Goal: Navigation & Orientation: Understand site structure

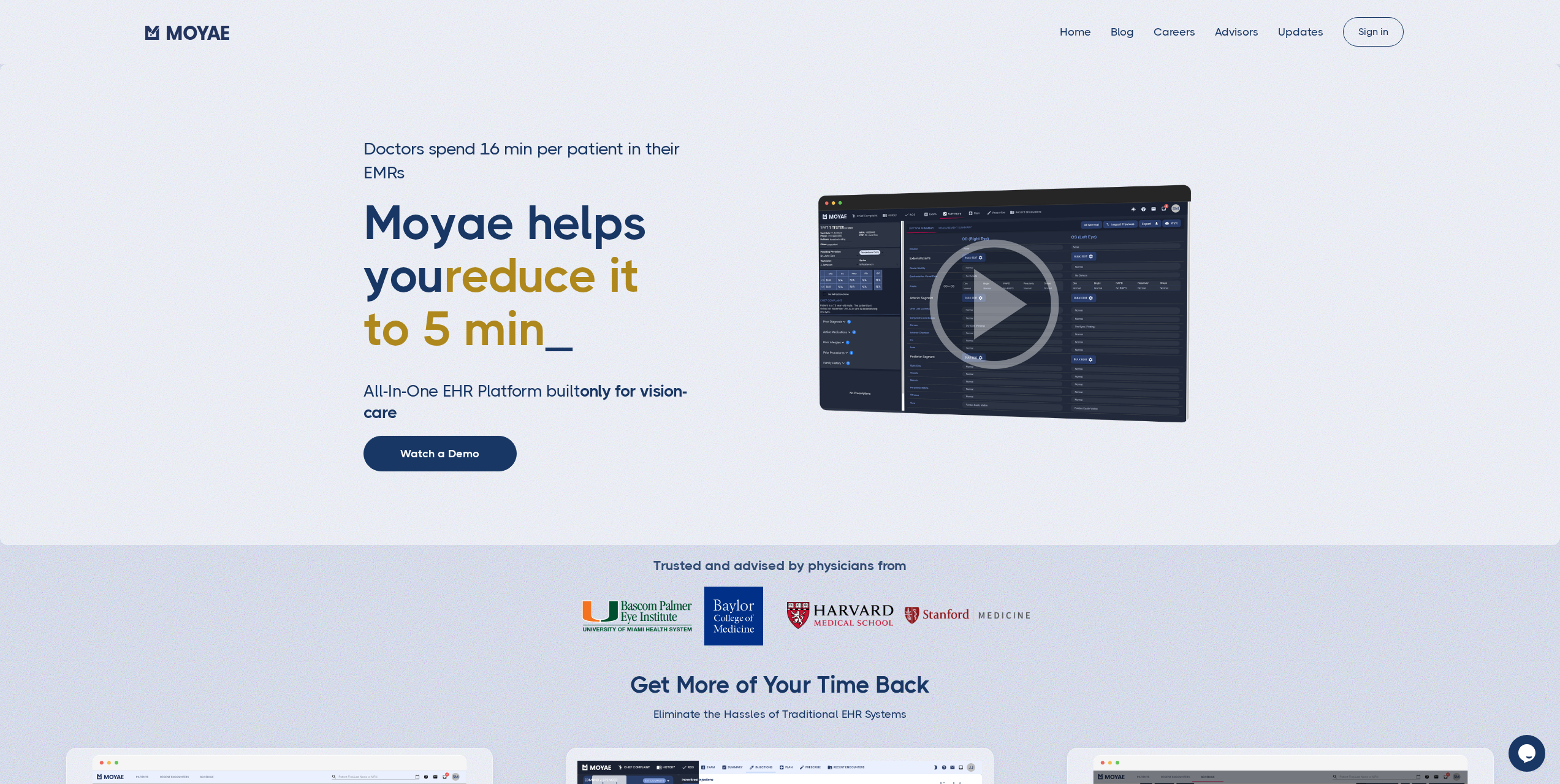
type input "Subscribe"
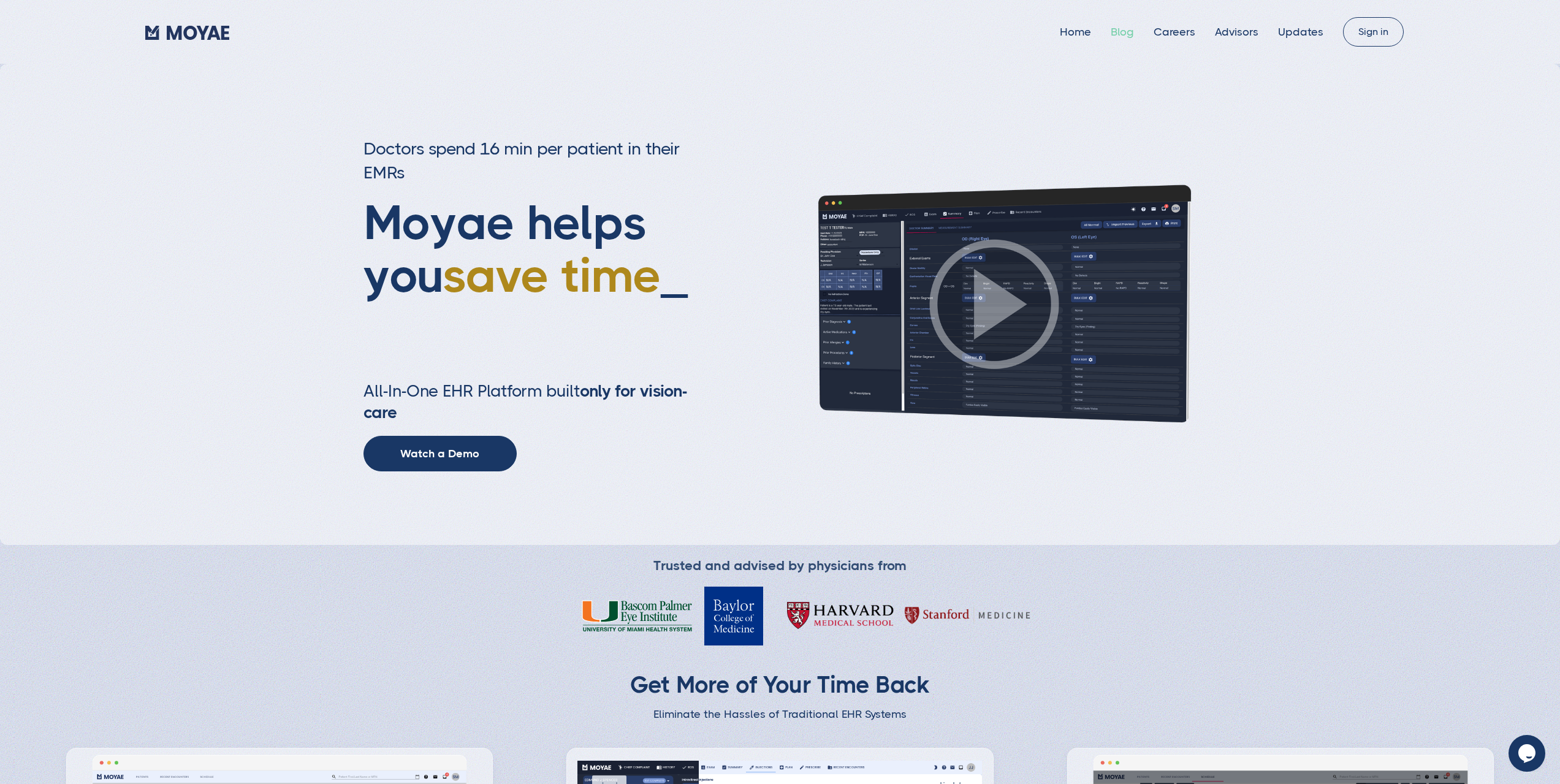
click at [1133, 28] on link "Blog" at bounding box center [1122, 31] width 23 height 12
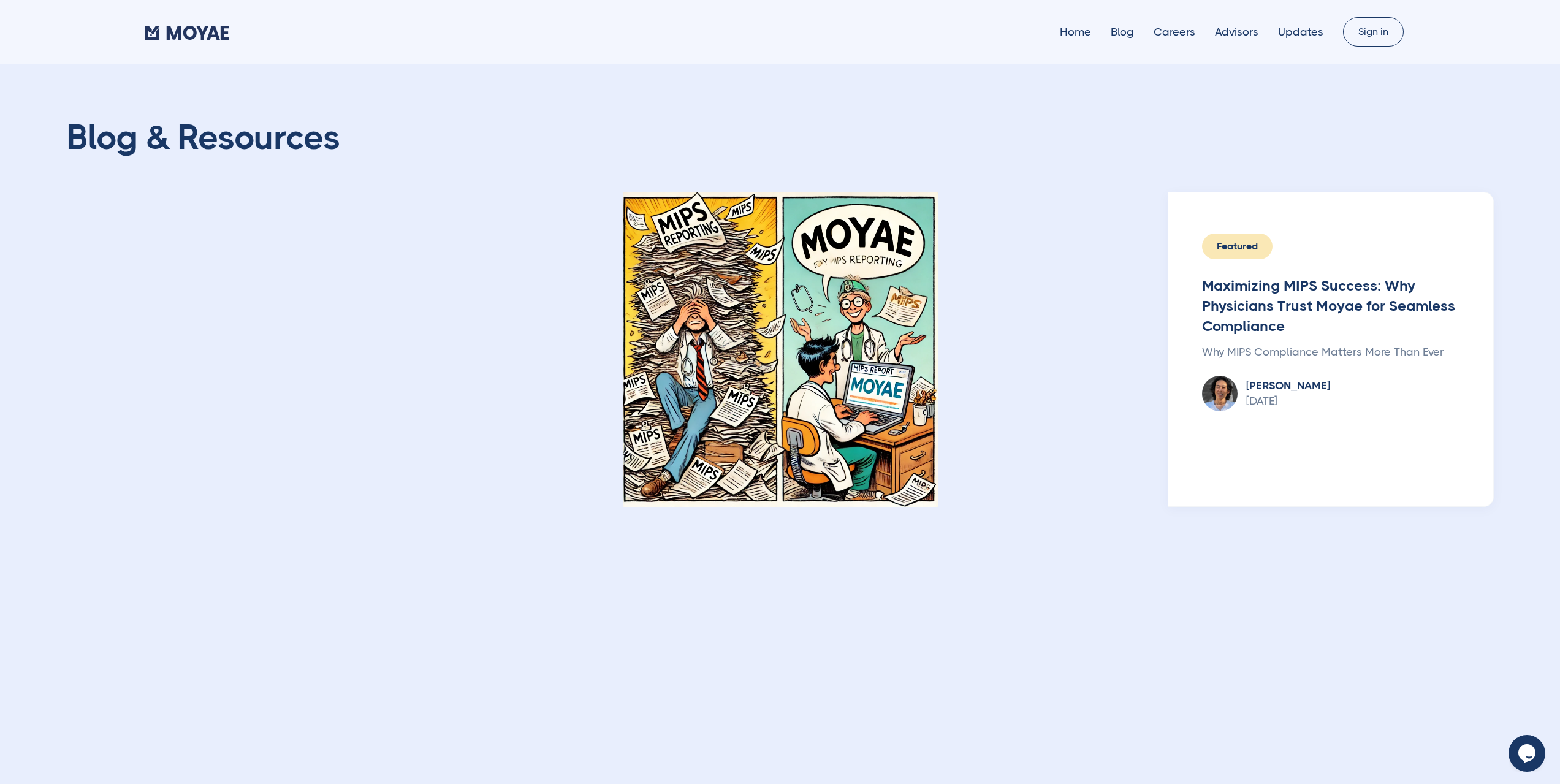
type input "Subscribe"
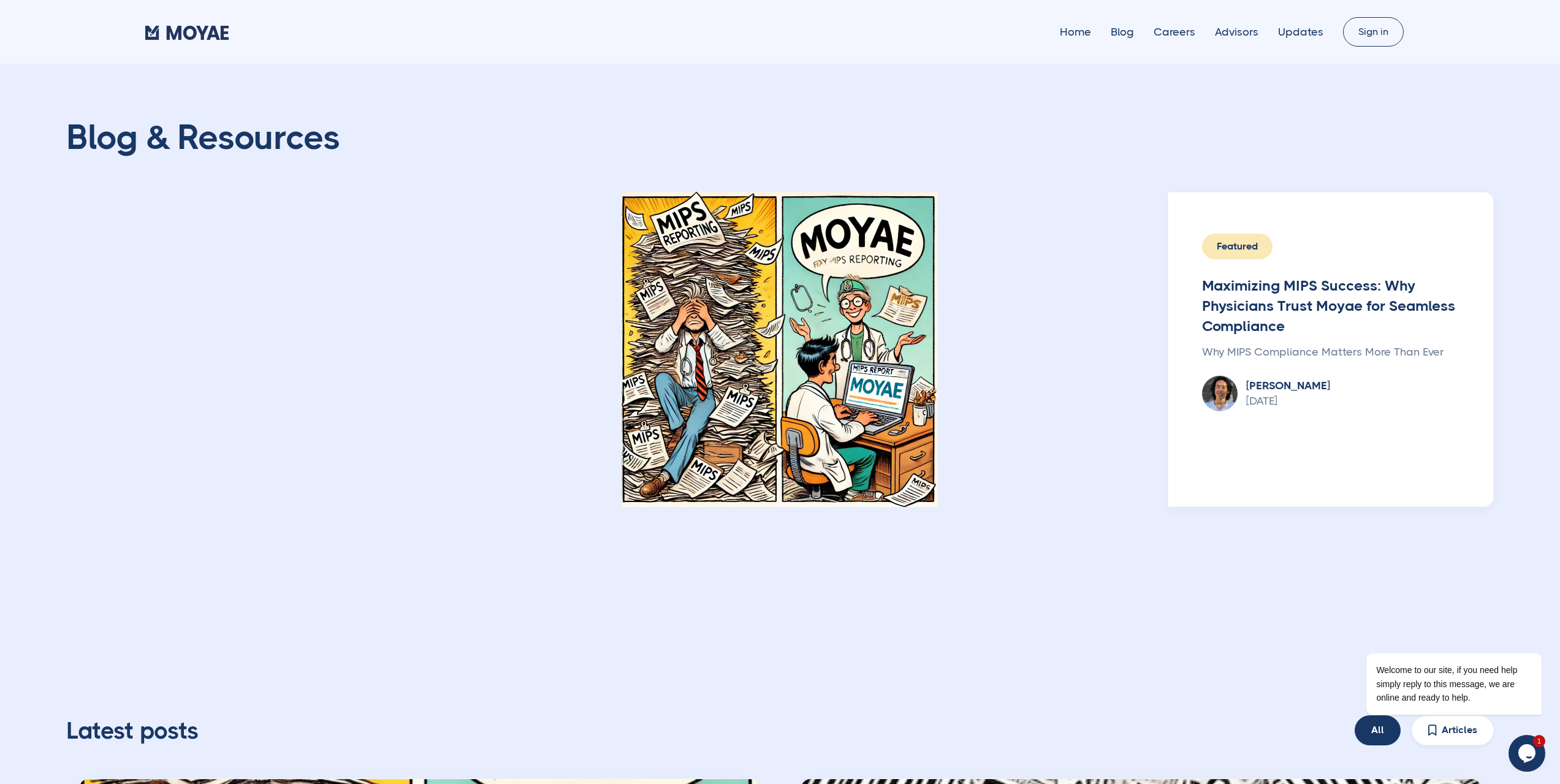
click at [1301, 38] on div "Home Blog Careers Advisors Updates" at bounding box center [744, 31] width 1198 height 18
click at [1301, 30] on link "Updates" at bounding box center [1300, 31] width 46 height 12
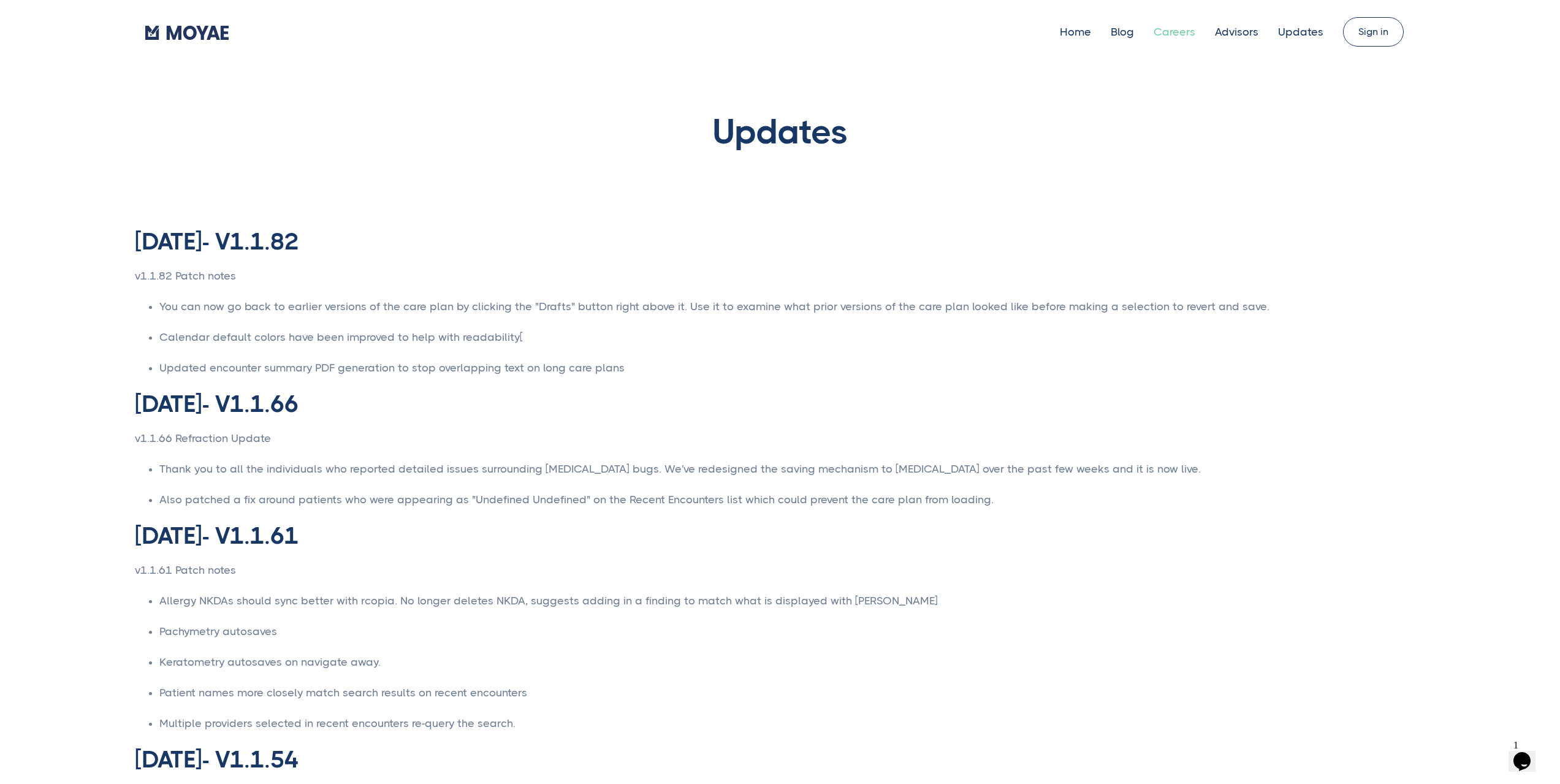
type input "Subscribe"
click at [1181, 34] on link "Careers" at bounding box center [1175, 31] width 42 height 12
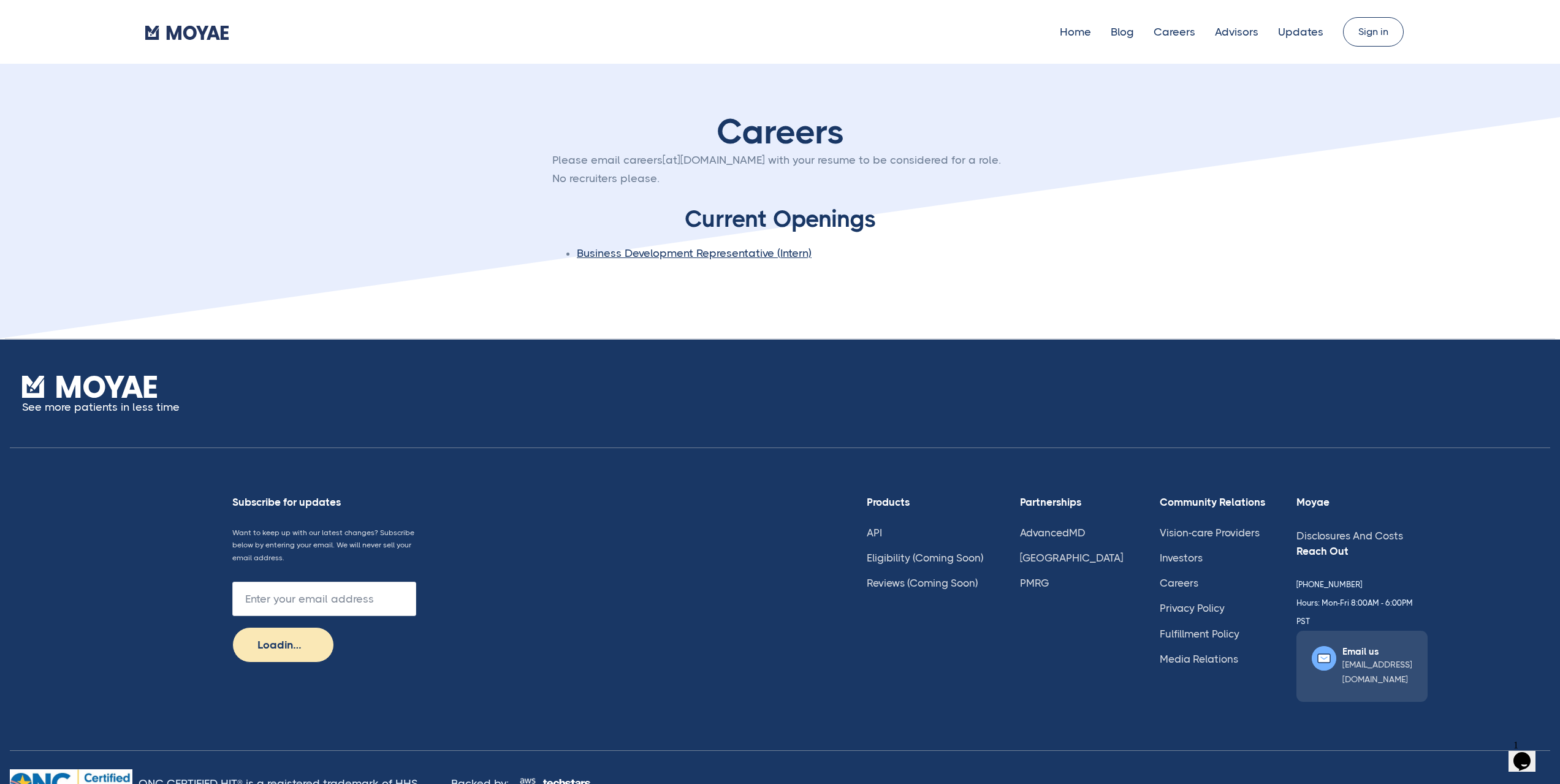
click at [1153, 34] on ul "Home Blog Careers Advisors Updates" at bounding box center [1201, 31] width 284 height 12
click at [1106, 33] on ul "Home Blog Careers Advisors Updates" at bounding box center [1201, 31] width 284 height 12
type input "Subscribe"
click at [1134, 28] on link "Blog" at bounding box center [1122, 31] width 23 height 12
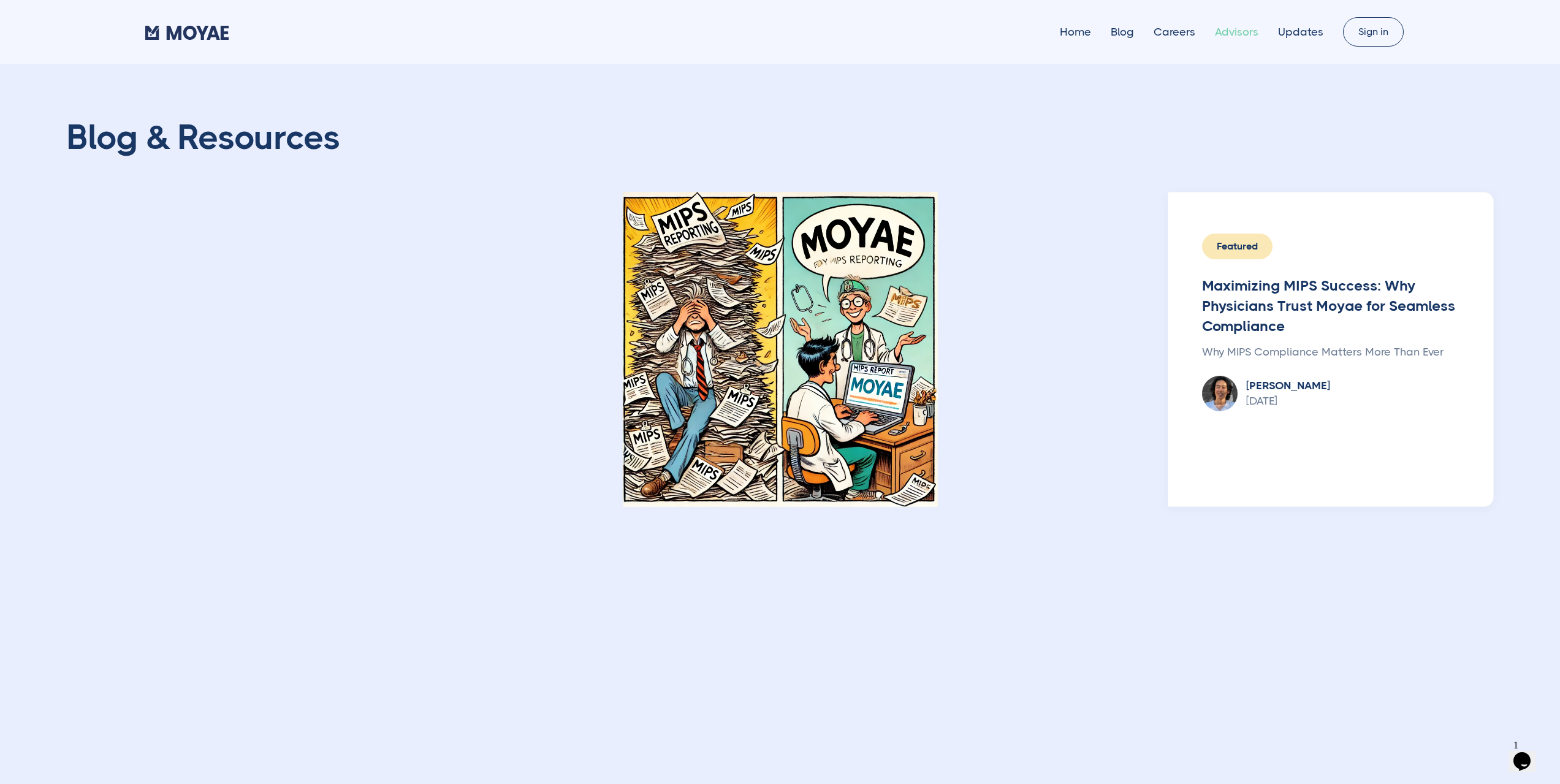
click at [1232, 28] on link "Advisors" at bounding box center [1236, 31] width 43 height 12
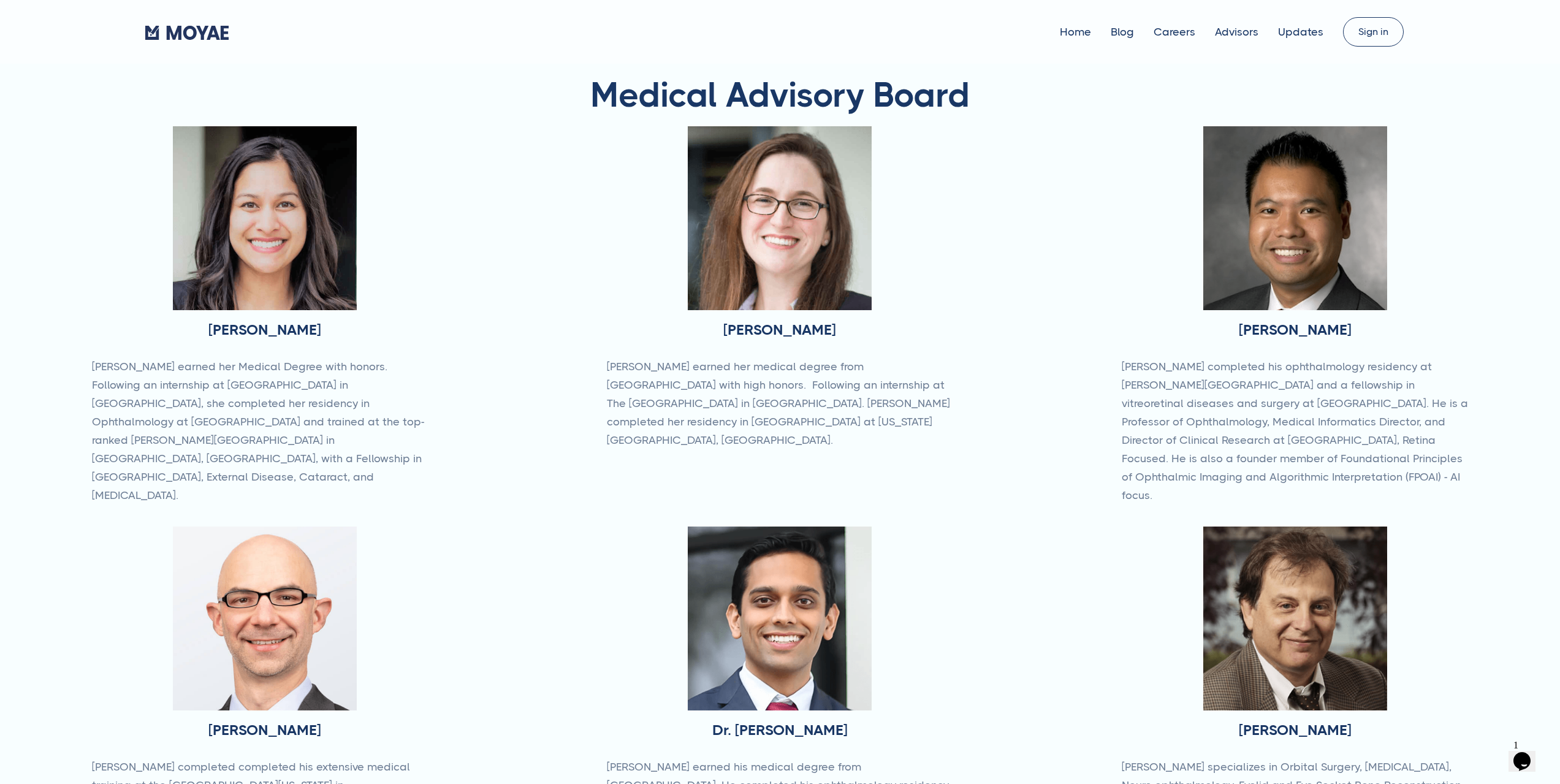
type input "Subscribe"
click at [1184, 33] on link "Careers" at bounding box center [1175, 31] width 42 height 12
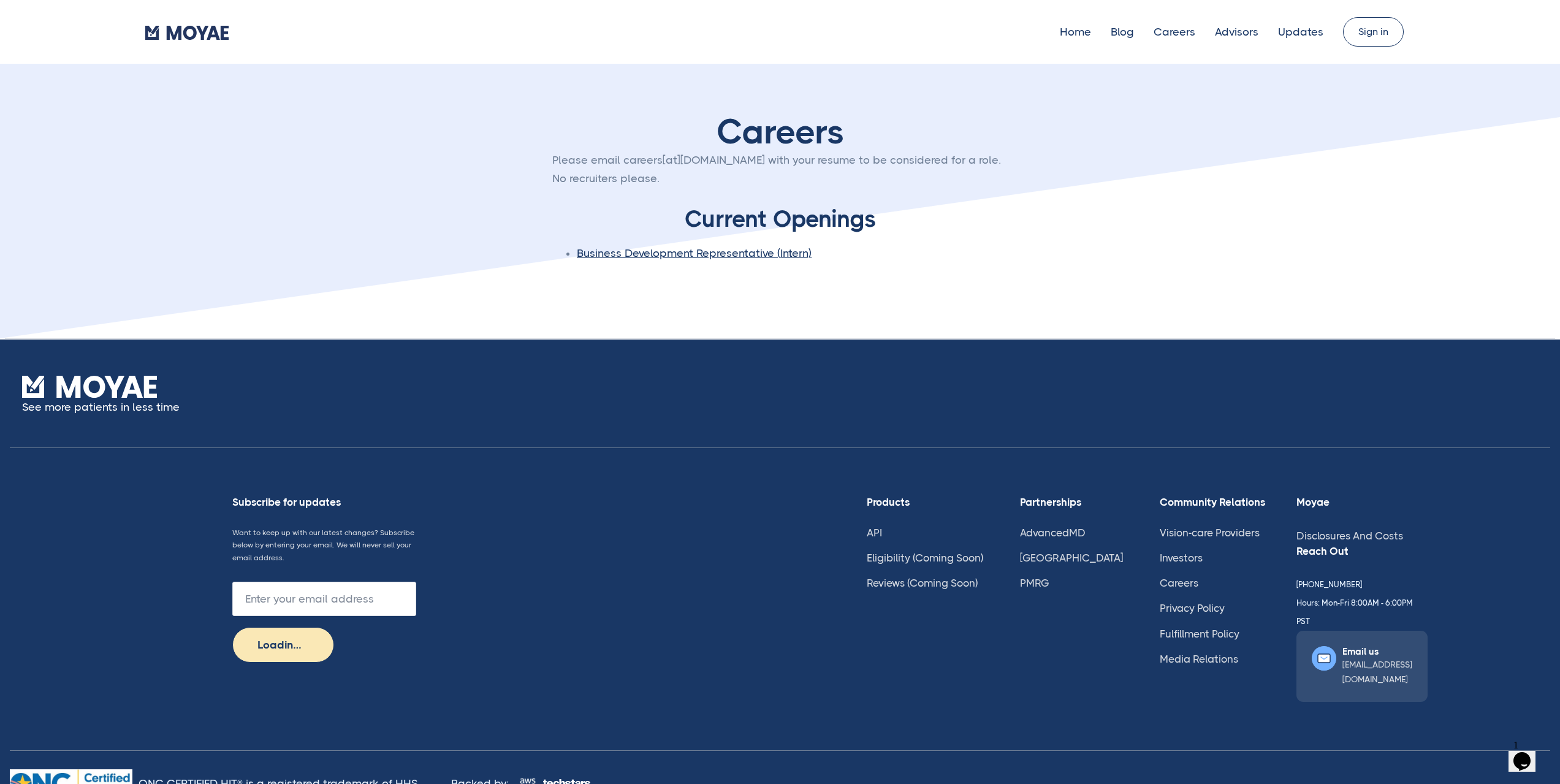
click at [1051, 35] on div "Home Blog Careers Advisors Updates" at bounding box center [796, 31] width 1095 height 12
click at [1080, 30] on link "Home" at bounding box center [1075, 31] width 31 height 12
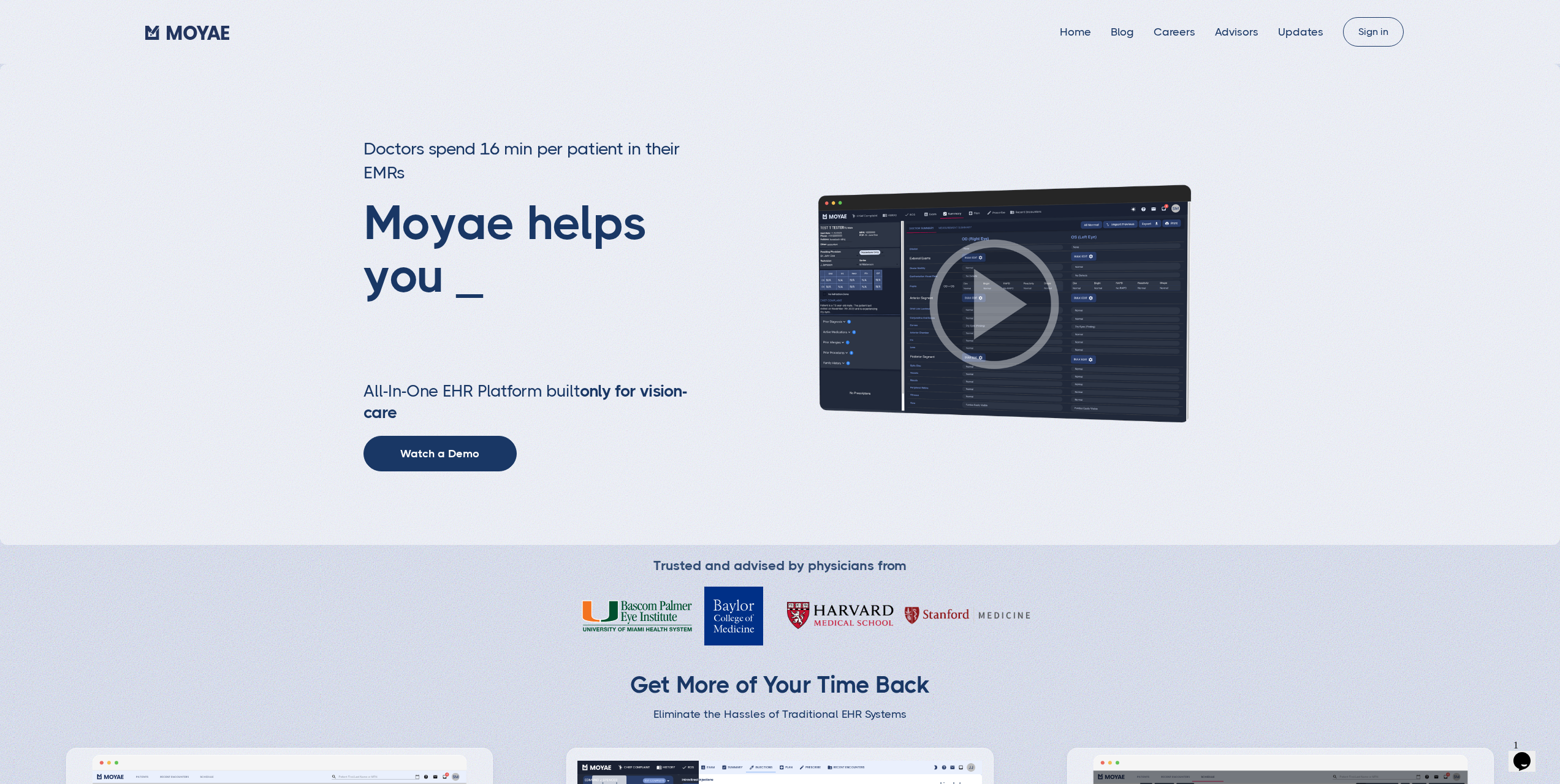
type input "Subscribe"
